Goal: Transaction & Acquisition: Obtain resource

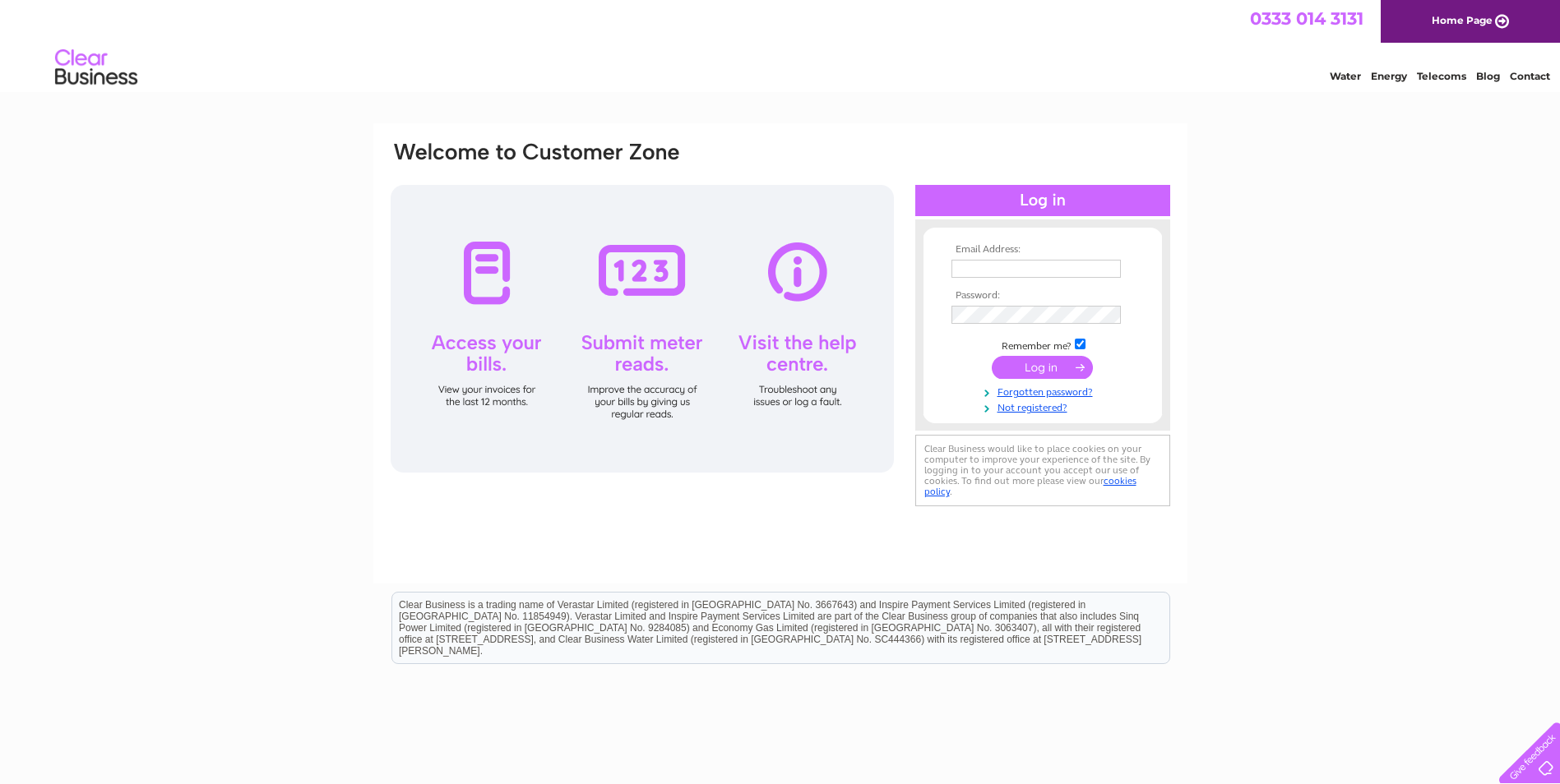
type input "[EMAIL_ADDRESS][DOMAIN_NAME]"
click at [1065, 365] on input "submit" at bounding box center [1042, 367] width 101 height 23
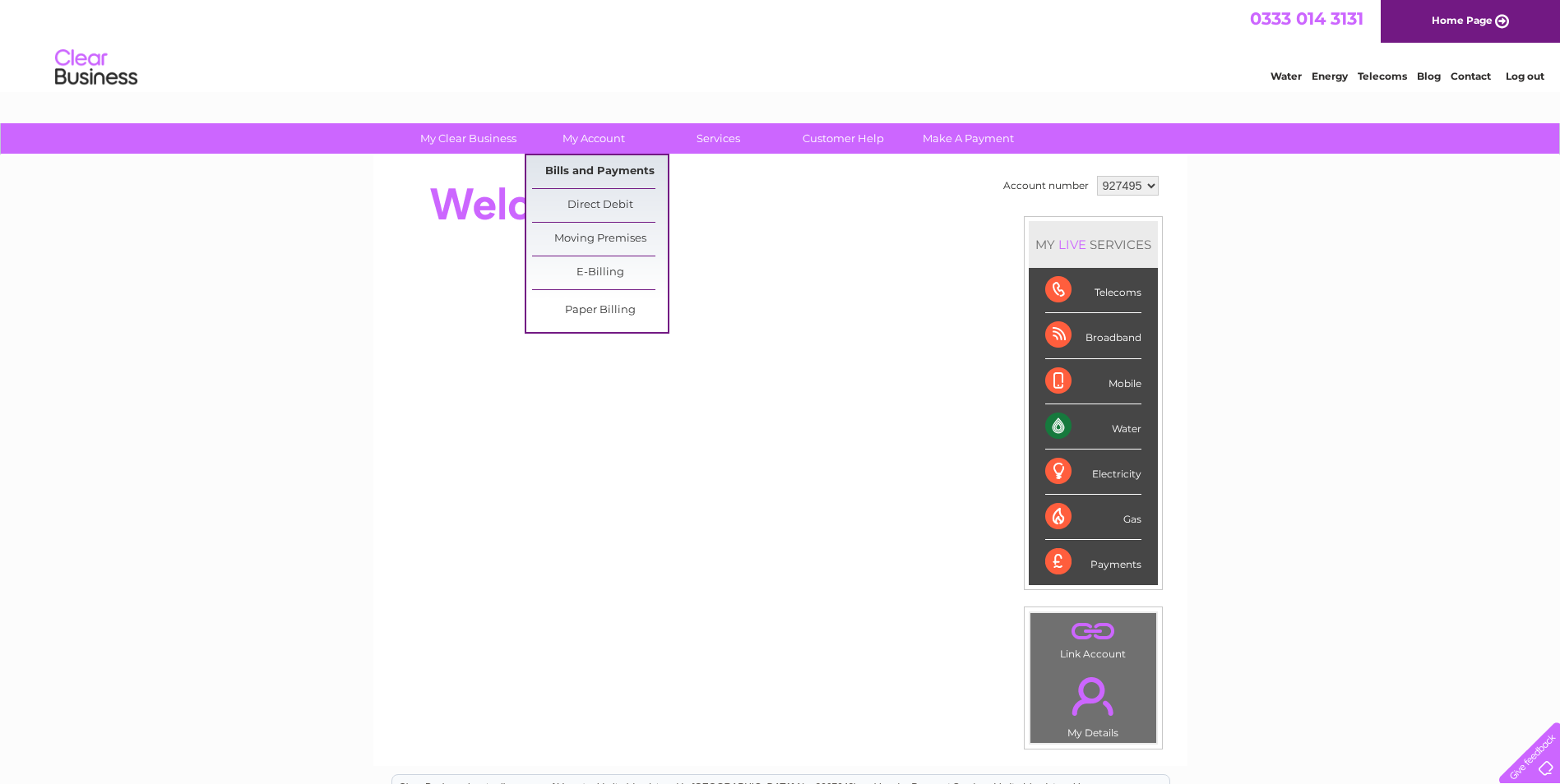
click at [605, 168] on link "Bills and Payments" at bounding box center [599, 172] width 136 height 33
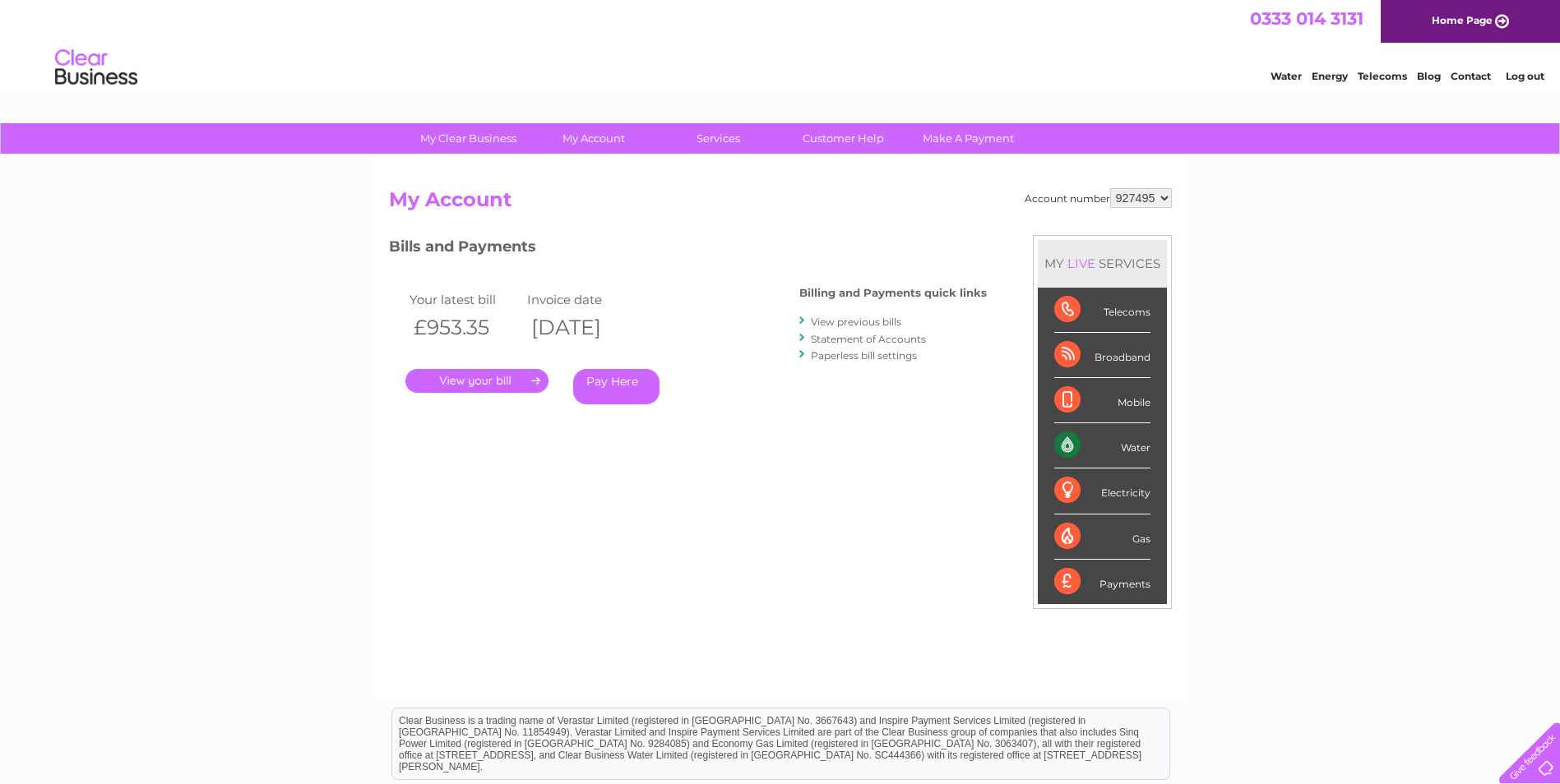
click at [493, 388] on link "." at bounding box center [477, 381] width 143 height 24
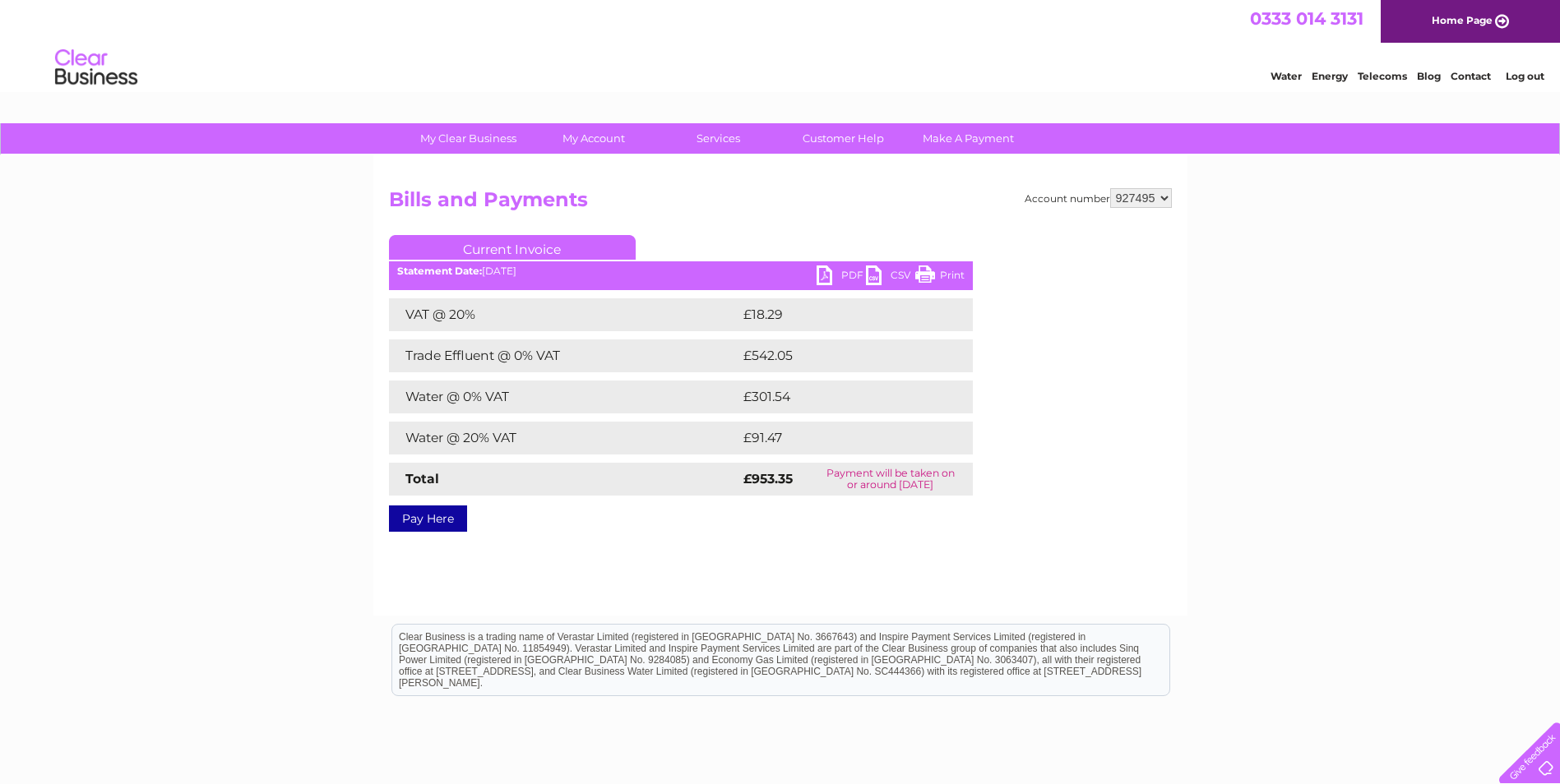
click at [840, 273] on link "PDF" at bounding box center [840, 277] width 49 height 24
